Goal: Transaction & Acquisition: Download file/media

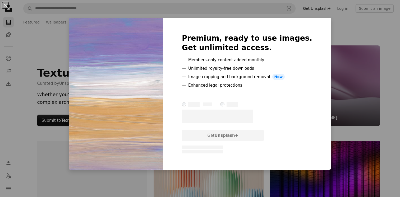
scroll to position [608, 0]
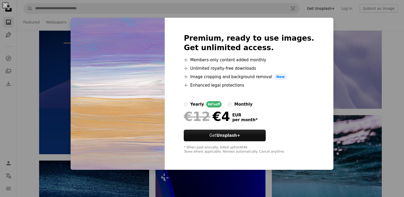
click at [388, 88] on div "An X shape Premium, ready to use images. Get unlimited access. A plus sign Memb…" at bounding box center [202, 98] width 404 height 197
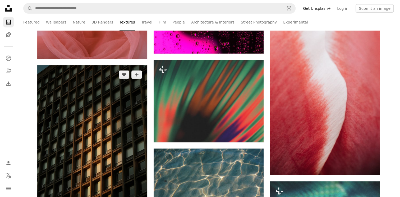
scroll to position [5556, 0]
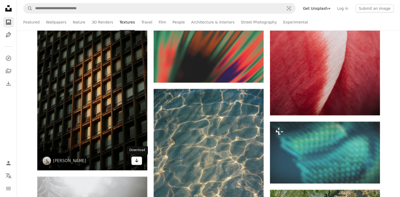
click at [138, 162] on icon "Arrow pointing down" at bounding box center [137, 161] width 4 height 6
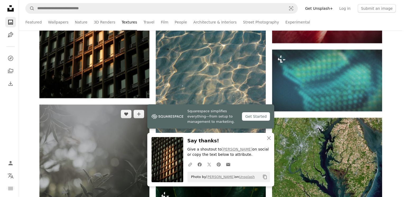
scroll to position [5608, 0]
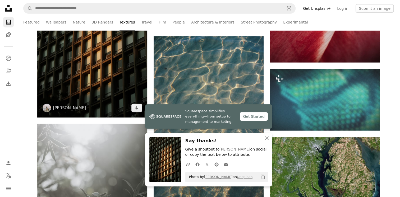
click at [105, 73] on img at bounding box center [92, 35] width 110 height 165
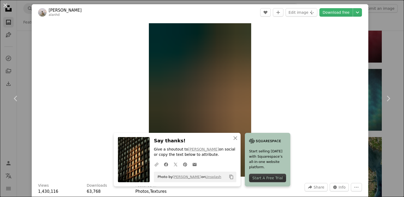
scroll to position [185, 0]
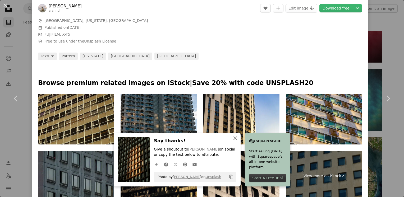
click at [234, 138] on icon "button" at bounding box center [236, 139] width 4 height 4
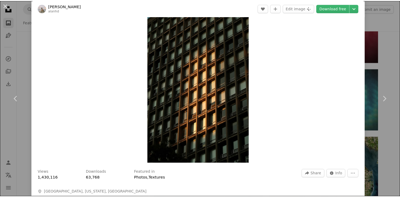
scroll to position [0, 0]
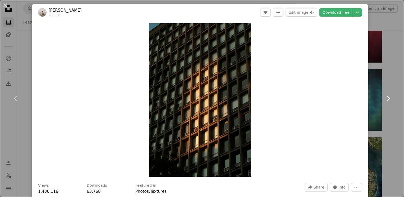
click at [389, 74] on link "Chevron right" at bounding box center [388, 98] width 32 height 51
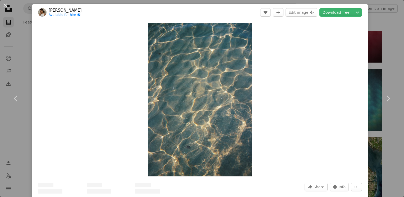
click at [389, 71] on div "An X shape Chevron left Chevron right [PERSON_NAME] Available for hire A checkm…" at bounding box center [202, 98] width 404 height 197
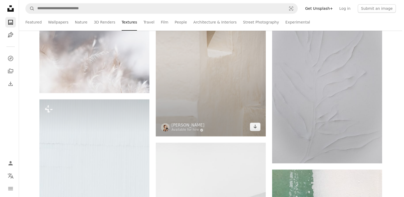
scroll to position [8571, 0]
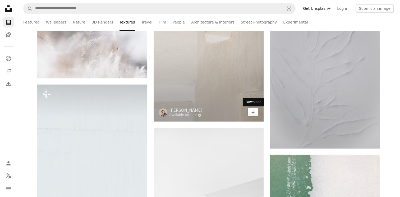
click at [254, 115] on icon "Arrow pointing down" at bounding box center [253, 112] width 4 height 6
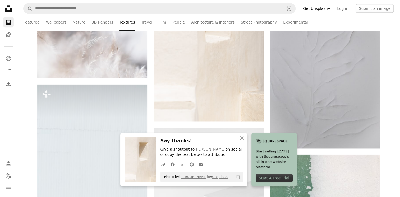
click at [137, 158] on img at bounding box center [141, 159] width 32 height 45
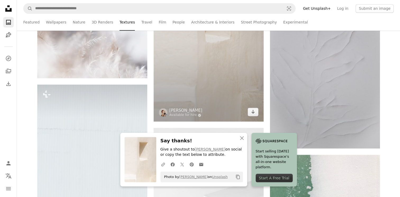
click at [231, 83] on img at bounding box center [209, 39] width 110 height 165
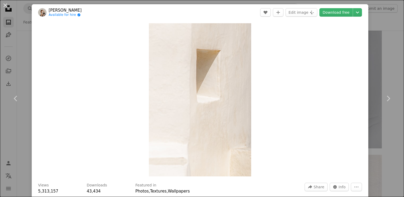
scroll to position [185, 0]
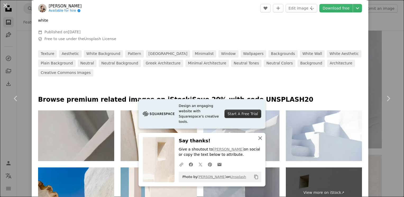
click at [257, 140] on icon "An X shape" at bounding box center [260, 138] width 6 height 6
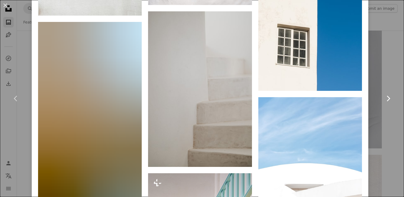
scroll to position [714, 0]
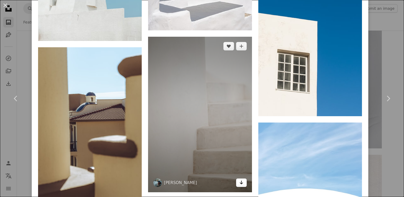
click at [240, 181] on icon "Download" at bounding box center [241, 183] width 3 height 4
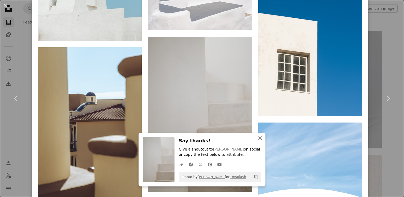
click at [257, 139] on icon "An X shape" at bounding box center [260, 138] width 6 height 6
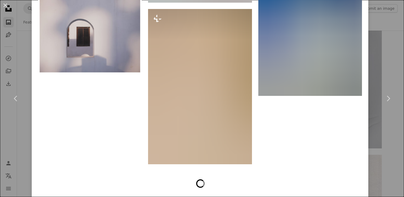
scroll to position [2247, 0]
